Goal: Find specific page/section

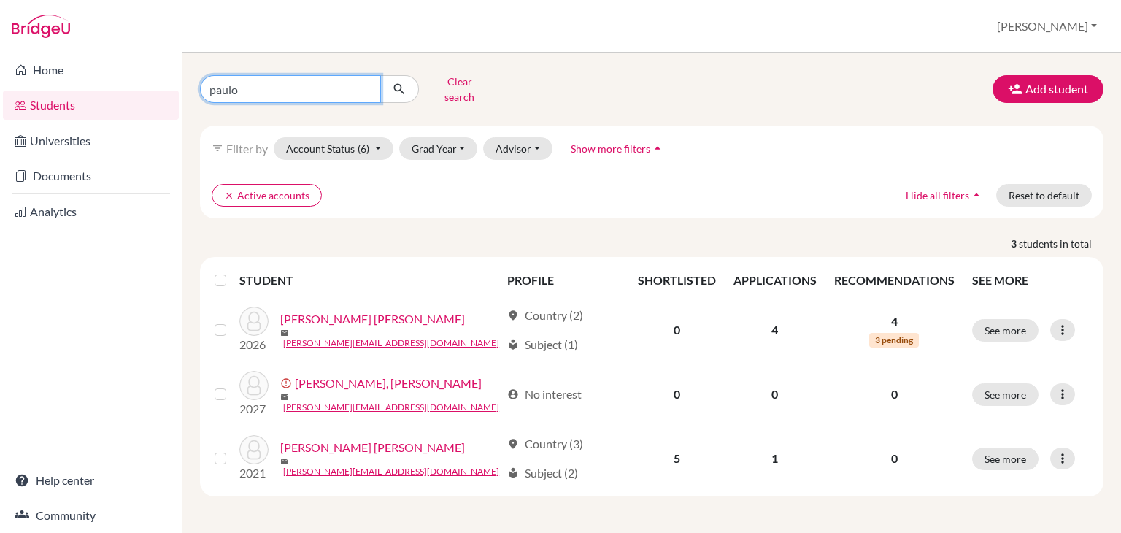
click at [302, 91] on input "paulo" at bounding box center [290, 89] width 181 height 28
type input "[PERSON_NAME]"
click button "submit" at bounding box center [399, 89] width 39 height 28
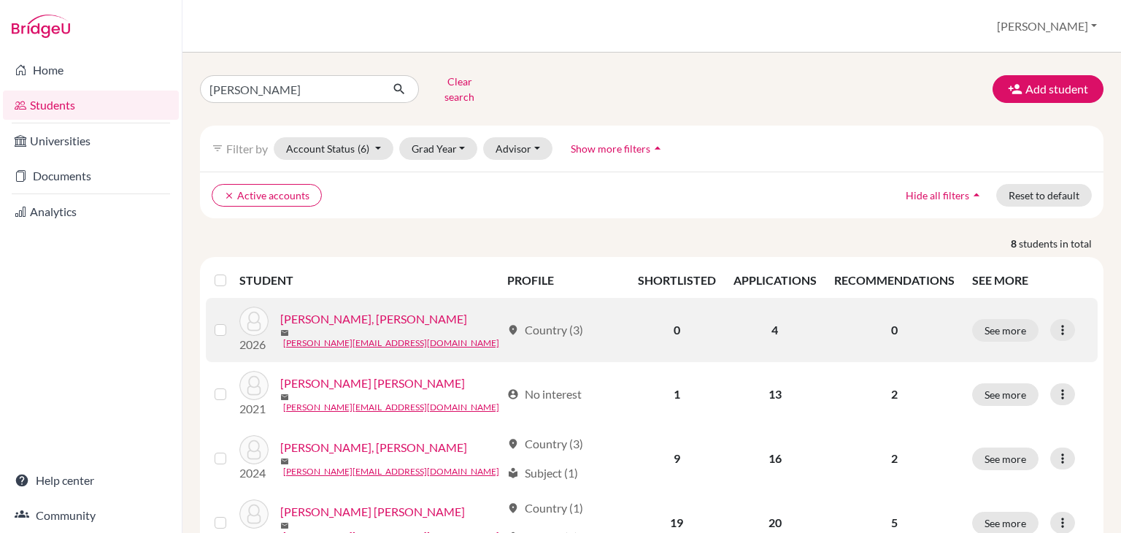
click at [356, 310] on link "[PERSON_NAME], [PERSON_NAME]" at bounding box center [373, 319] width 187 height 18
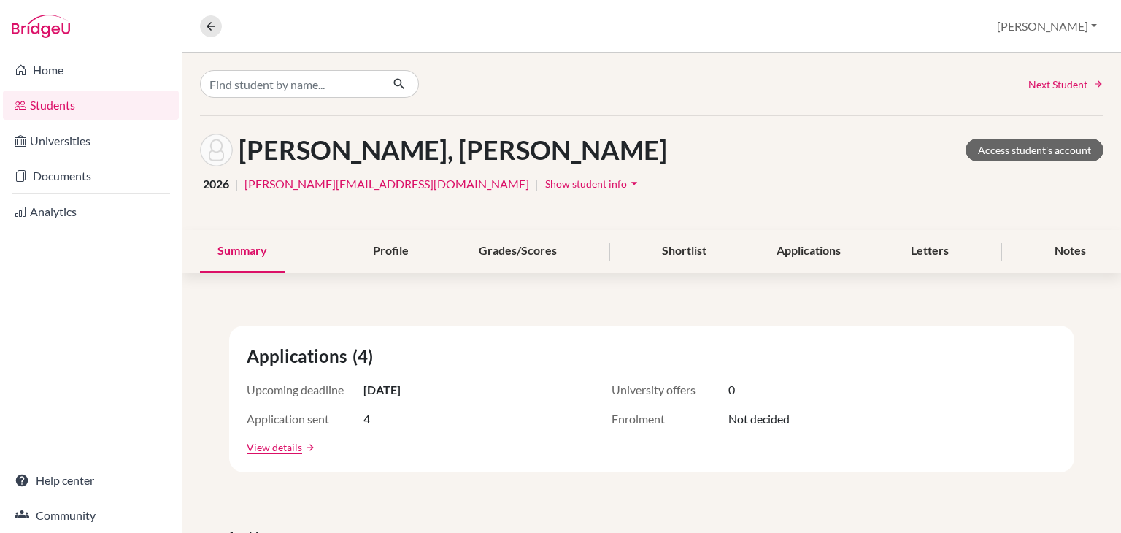
click at [545, 182] on span "Show student info" at bounding box center [586, 183] width 82 height 12
